Goal: Task Accomplishment & Management: Manage account settings

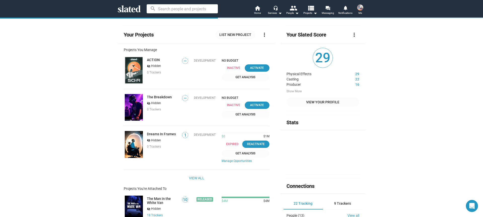
click at [361, 10] on span "Me" at bounding box center [360, 13] width 4 height 6
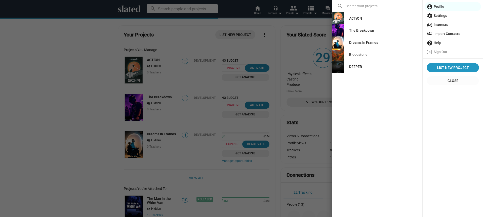
click at [356, 70] on div "DEEPER" at bounding box center [355, 66] width 13 height 9
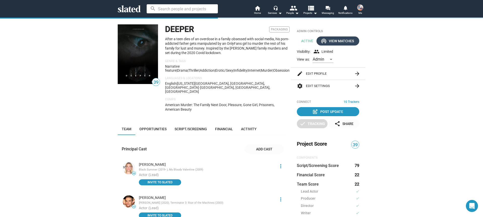
click at [341, 45] on div "wifi_tethering View Matches" at bounding box center [338, 40] width 32 height 9
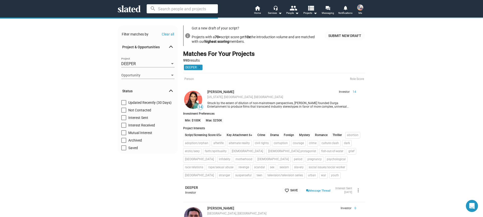
click at [123, 108] on span at bounding box center [123, 110] width 5 height 5
click at [123, 113] on input "Not Contacted" at bounding box center [123, 113] width 0 height 0
checkbox input "true"
